Goal: Information Seeking & Learning: Learn about a topic

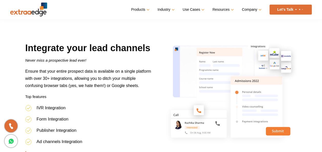
scroll to position [282, 0]
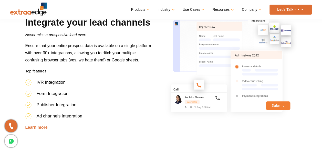
click at [51, 94] on li "Form Integration" at bounding box center [88, 95] width 126 height 11
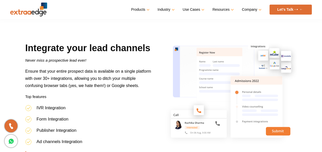
click at [75, 58] on icon "Never miss a prospective lead ever!" at bounding box center [55, 60] width 61 height 4
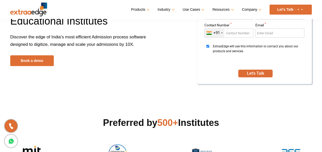
scroll to position [0, 0]
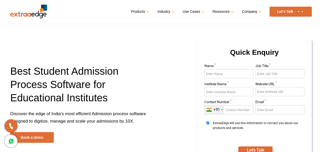
click at [83, 76] on h1 "Best Student Admission Process Software for Educational Institutes" at bounding box center [83, 88] width 147 height 46
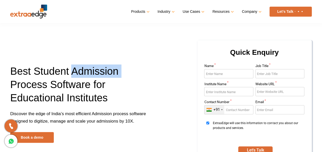
click at [83, 76] on h1 "Best Student Admission Process Software for Educational Institutes" at bounding box center [83, 88] width 147 height 46
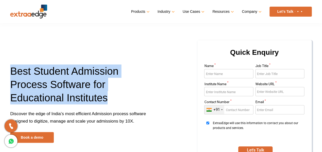
click at [83, 76] on h1 "Best Student Admission Process Software for Educational Institutes" at bounding box center [83, 88] width 147 height 46
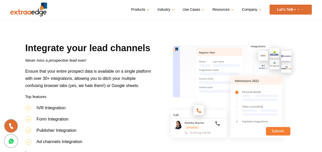
scroll to position [308, 0]
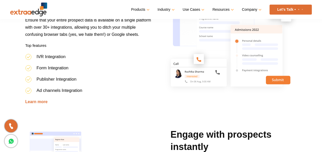
click at [63, 67] on li "Form Integration" at bounding box center [88, 69] width 126 height 11
click at [56, 77] on li "Publisher Integration" at bounding box center [88, 81] width 126 height 11
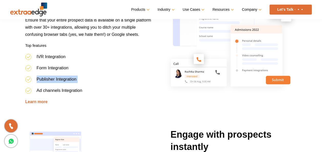
click at [56, 77] on li "Publisher Integration" at bounding box center [88, 81] width 126 height 11
click at [100, 71] on li "Form Integration" at bounding box center [88, 69] width 126 height 11
click at [66, 68] on li "Form Integration" at bounding box center [88, 69] width 126 height 11
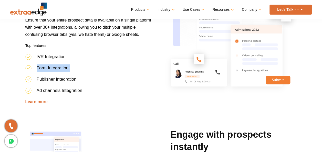
click at [66, 68] on li "Form Integration" at bounding box center [88, 69] width 126 height 11
click at [68, 80] on li "Publisher Integration" at bounding box center [88, 81] width 126 height 11
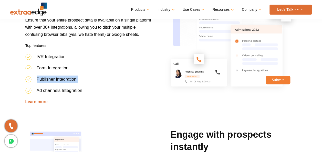
click at [68, 80] on li "Publisher Integration" at bounding box center [88, 81] width 126 height 11
click at [62, 89] on li "Ad channels Integration" at bounding box center [88, 92] width 126 height 11
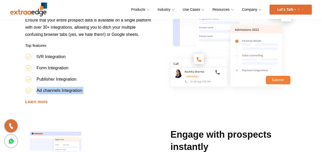
click at [62, 89] on li "Ad channels Integration" at bounding box center [88, 92] width 126 height 11
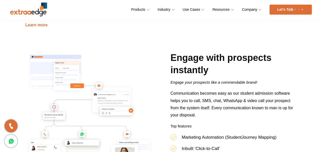
scroll to position [462, 0]
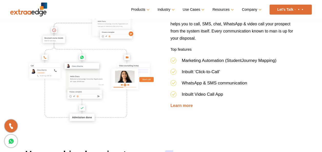
click at [210, 63] on li "Marketing Automation (Student Journey Mapping)" at bounding box center [234, 62] width 126 height 11
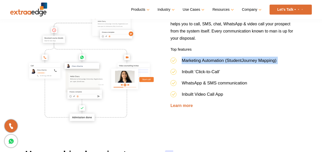
click at [210, 63] on li "Marketing Automation (Student Journey Mapping)" at bounding box center [234, 62] width 126 height 11
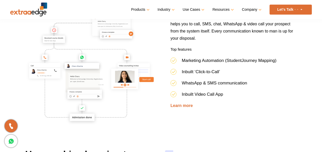
click at [196, 73] on li "Inbuilt ‘Click-to-Call’" at bounding box center [234, 73] width 126 height 11
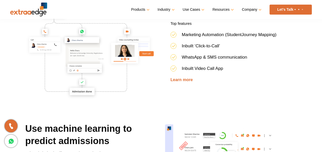
click at [196, 59] on li "WhatsApp & SMS communication" at bounding box center [234, 59] width 126 height 11
click at [195, 69] on li "Inbuilt Video Call App" at bounding box center [234, 70] width 126 height 11
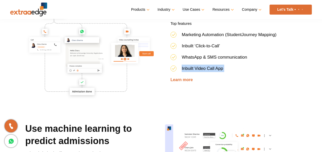
click at [195, 69] on li "Inbuilt Video Call App" at bounding box center [234, 70] width 126 height 11
click at [255, 66] on li "Inbuilt Video Call App" at bounding box center [234, 70] width 126 height 11
